Goal: Information Seeking & Learning: Learn about a topic

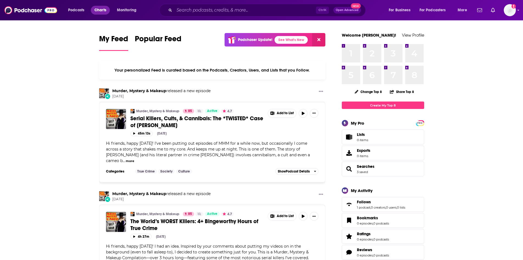
click at [106, 10] on span "Charts" at bounding box center [100, 10] width 12 height 8
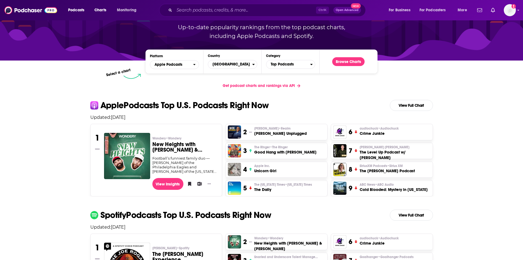
scroll to position [55, 0]
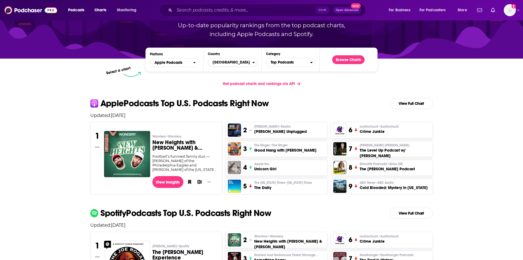
click at [230, 63] on span "[GEOGRAPHIC_DATA]" at bounding box center [230, 62] width 44 height 9
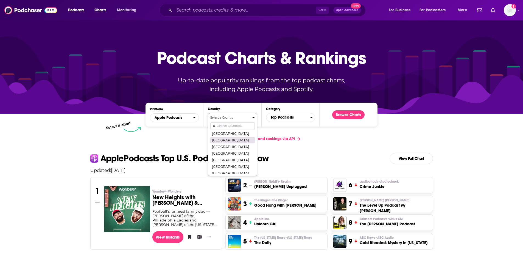
click at [222, 140] on button "[GEOGRAPHIC_DATA]" at bounding box center [232, 140] width 44 height 7
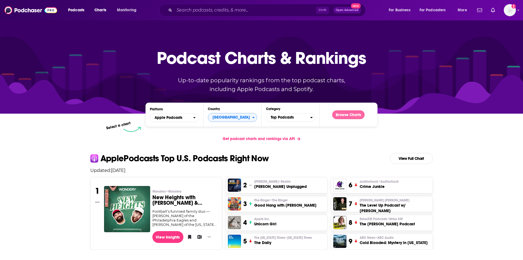
click at [349, 114] on button "Browse Charts" at bounding box center [348, 114] width 32 height 9
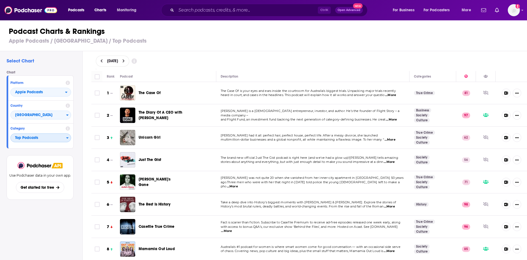
click at [40, 141] on span "Top Podcasts" at bounding box center [38, 137] width 55 height 9
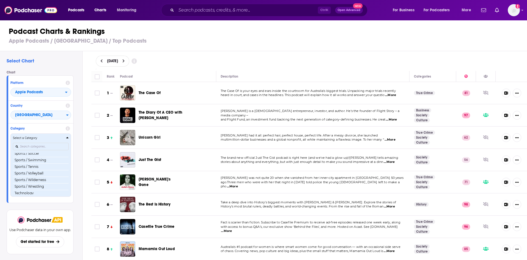
scroll to position [679, 0]
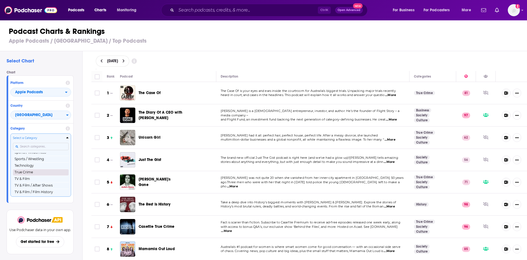
click at [32, 175] on button "True Crime" at bounding box center [41, 172] width 56 height 7
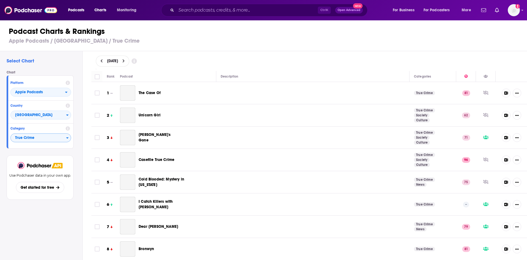
click at [125, 61] on icon at bounding box center [124, 61] width 2 height 4
